Goal: Task Accomplishment & Management: Complete application form

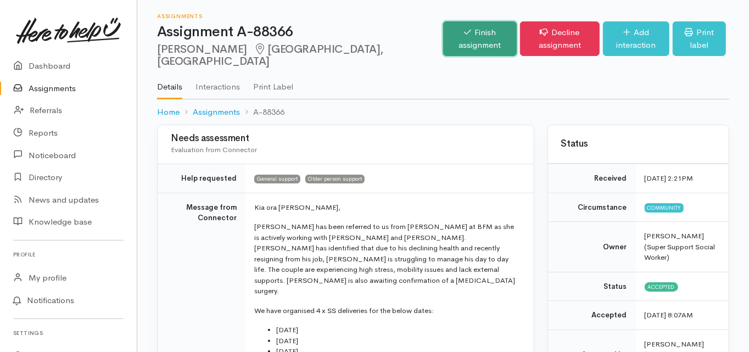
click at [443, 32] on link "Finish assignment" at bounding box center [480, 38] width 74 height 35
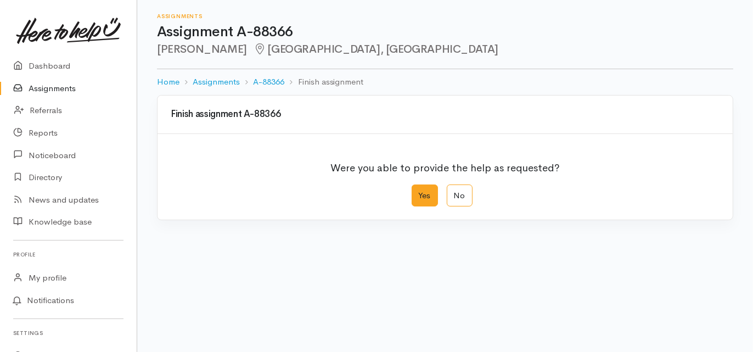
click at [420, 196] on label "Yes" at bounding box center [425, 195] width 26 height 23
click at [419, 192] on input "Yes" at bounding box center [415, 187] width 7 height 7
radio input "true"
click at [276, 272] on div "We delivered the help requested" at bounding box center [437, 271] width 523 height 13
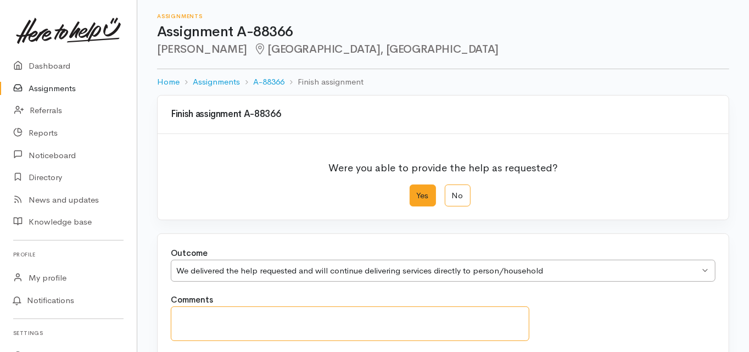
click at [219, 319] on textarea "Comments" at bounding box center [350, 323] width 358 height 35
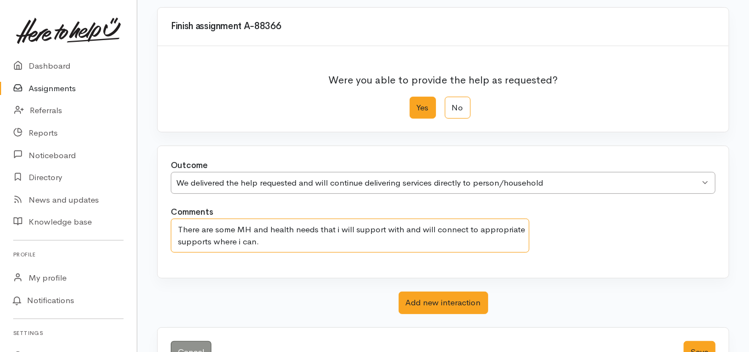
scroll to position [123, 0]
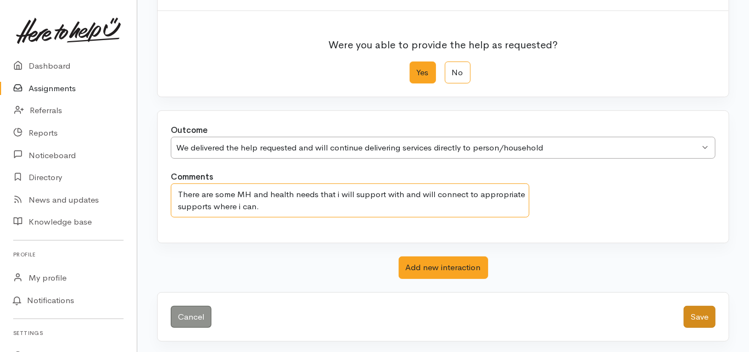
type textarea "There are some MH and health needs that i will support with and will connect to…"
click at [697, 319] on button "Save" at bounding box center [699, 317] width 32 height 23
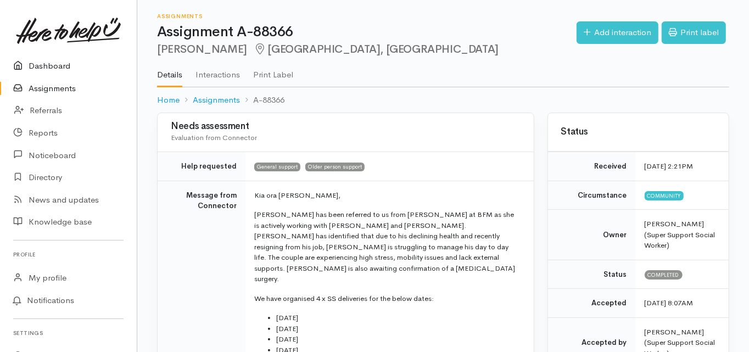
click at [59, 64] on link "Dashboard" at bounding box center [68, 66] width 137 height 23
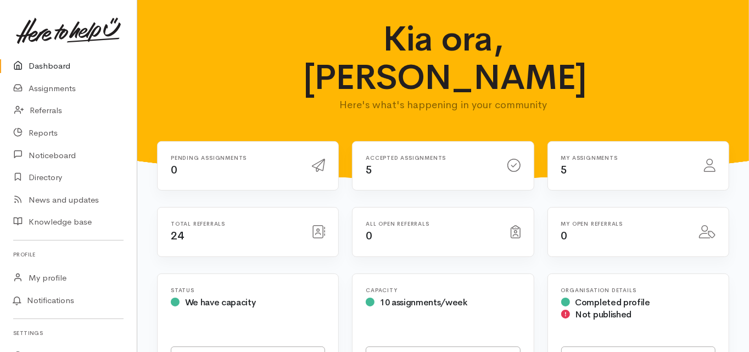
click at [48, 69] on link "Dashboard" at bounding box center [68, 66] width 137 height 23
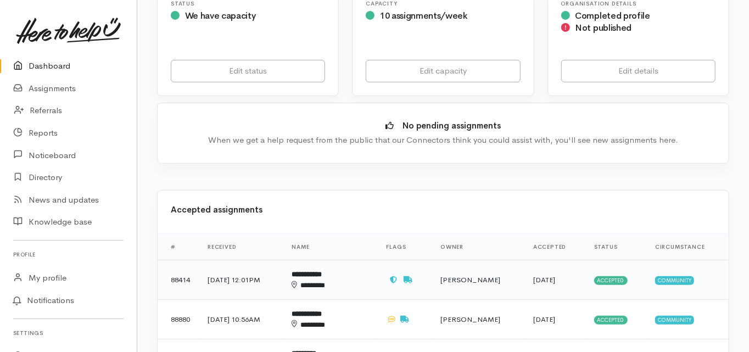
scroll to position [307, 0]
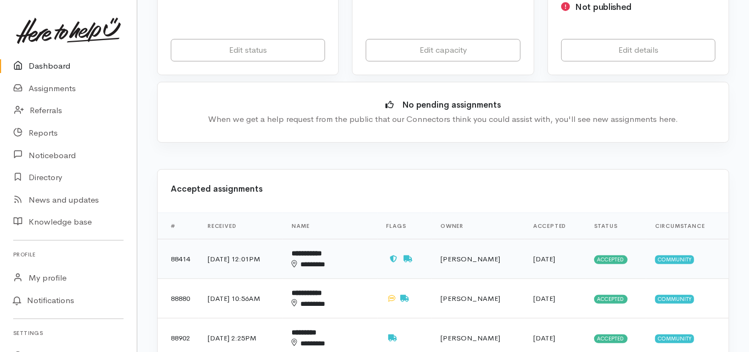
click at [322, 250] on b "**********" at bounding box center [306, 253] width 30 height 7
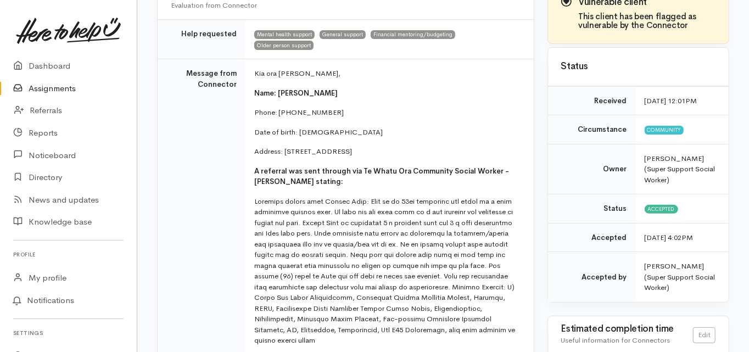
scroll to position [20, 0]
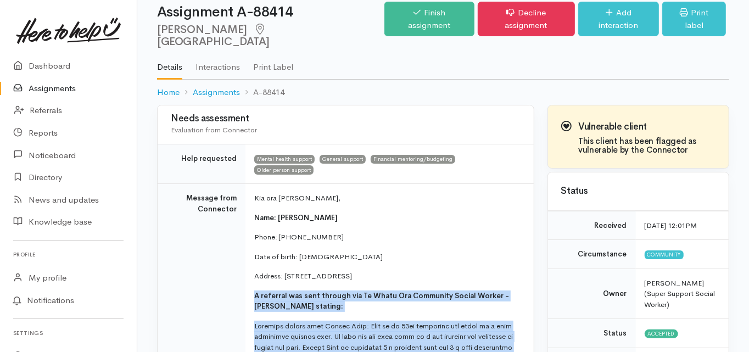
drag, startPoint x: 388, startPoint y: 279, endPoint x: 252, endPoint y: 275, distance: 135.6
copy td "A referral was sent through via Te Whatu Ora Community Social Worker - Vinnie G…"
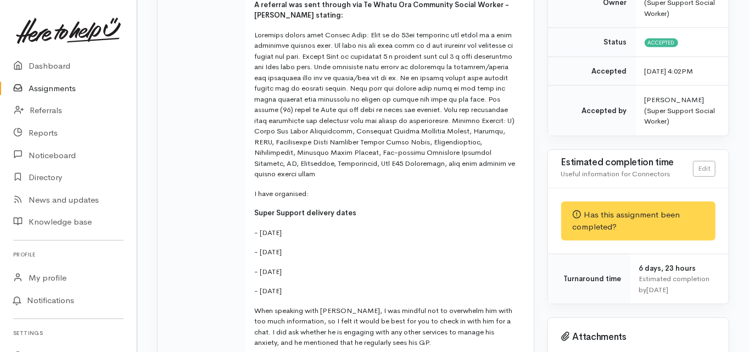
scroll to position [327, 0]
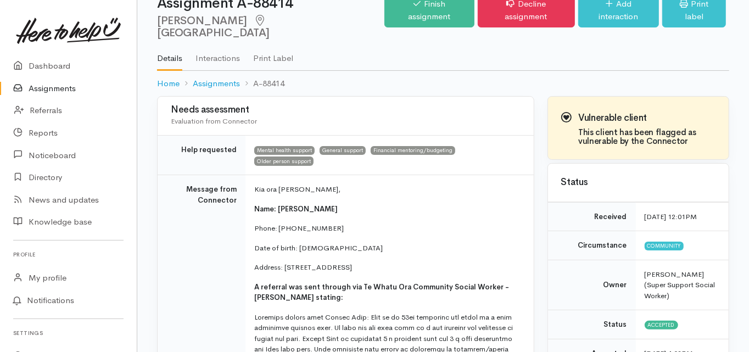
scroll to position [0, 0]
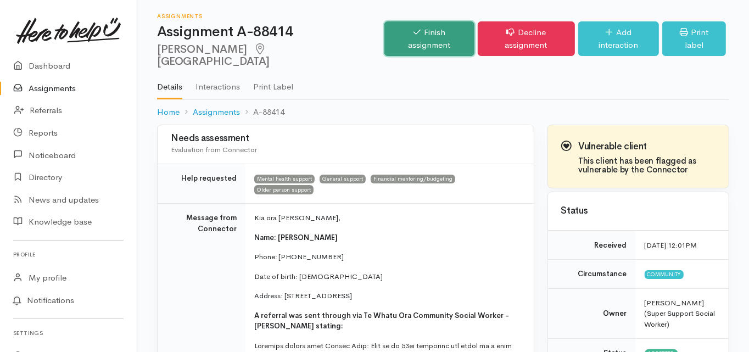
click at [404, 32] on link "Finish assignment" at bounding box center [428, 38] width 89 height 35
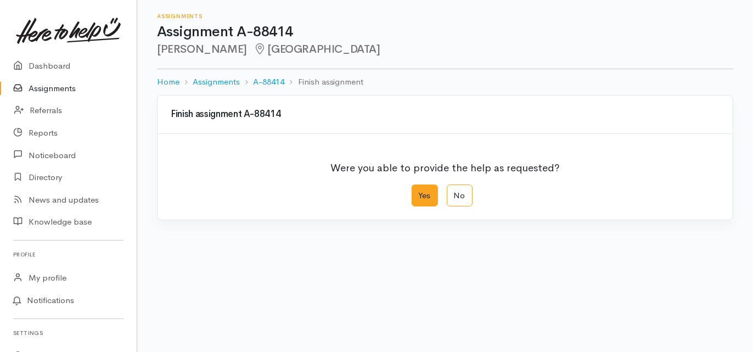
click at [424, 199] on label "Yes" at bounding box center [425, 195] width 26 height 23
click at [419, 192] on input "Yes" at bounding box center [415, 187] width 7 height 7
radio input "true"
click at [257, 270] on div "We delivered the help requested" at bounding box center [437, 271] width 523 height 13
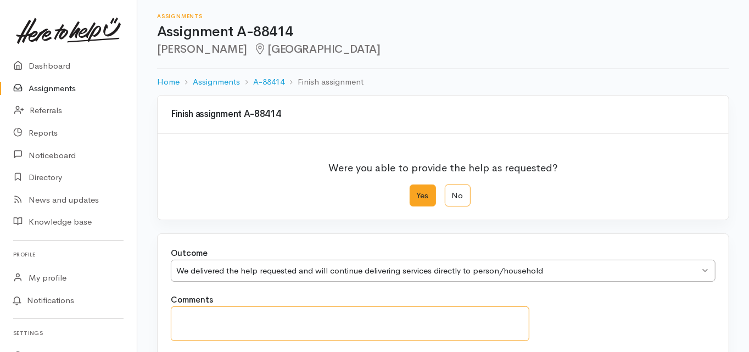
click at [228, 310] on textarea "Comments" at bounding box center [350, 323] width 358 height 35
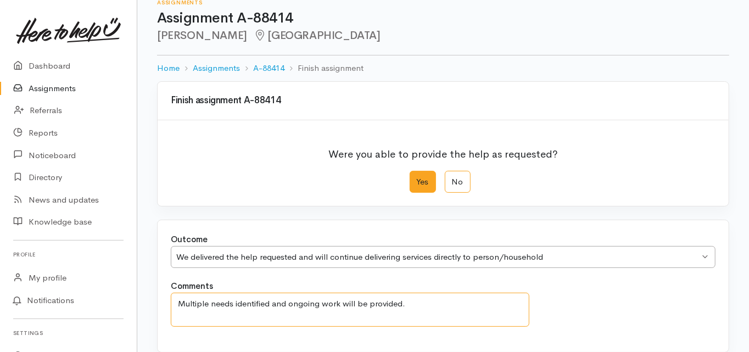
scroll to position [123, 0]
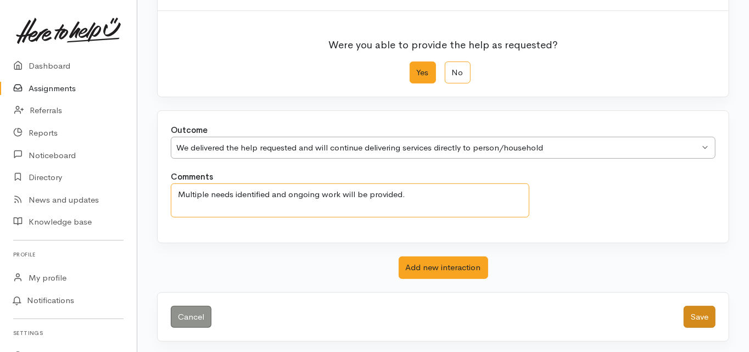
type textarea "Multiple needs identified and ongoing work will be provided."
click at [695, 317] on button "Save" at bounding box center [699, 317] width 32 height 23
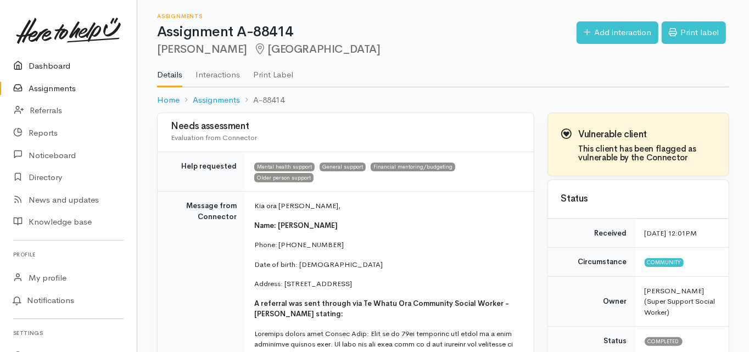
click at [55, 64] on link "Dashboard" at bounding box center [68, 66] width 137 height 23
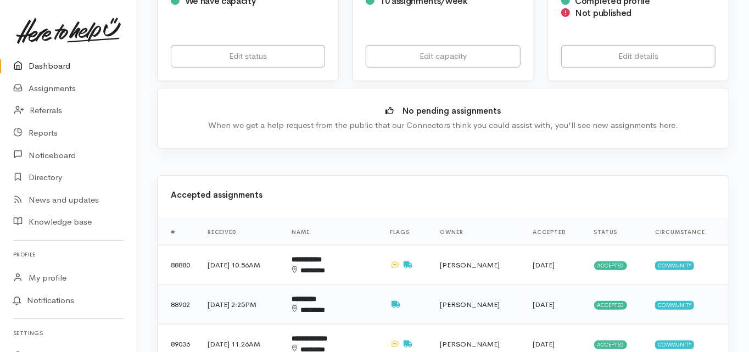
scroll to position [395, 0]
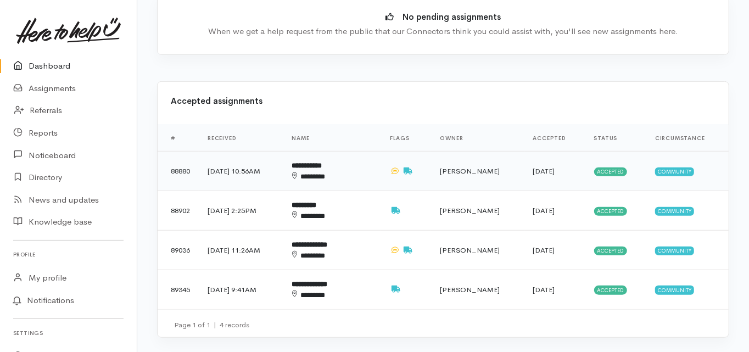
click at [322, 162] on b "**********" at bounding box center [307, 165] width 30 height 7
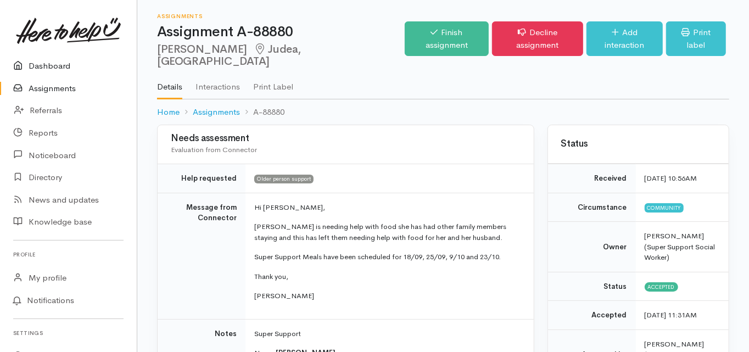
click at [55, 69] on link "Dashboard" at bounding box center [68, 66] width 137 height 23
